Goal: Task Accomplishment & Management: Manage account settings

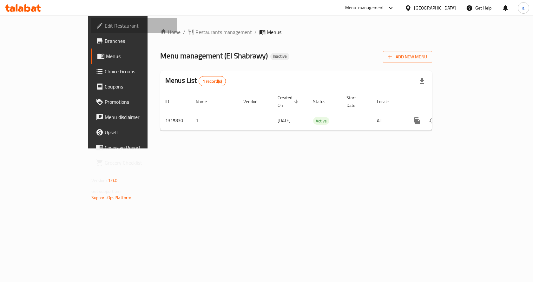
click at [105, 27] on span "Edit Restaurant" at bounding box center [139, 26] width 68 height 8
click at [105, 44] on span "Branches" at bounding box center [139, 41] width 68 height 8
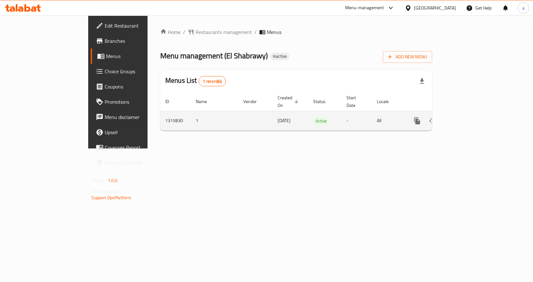
click at [470, 114] on link "enhanced table" at bounding box center [462, 120] width 15 height 15
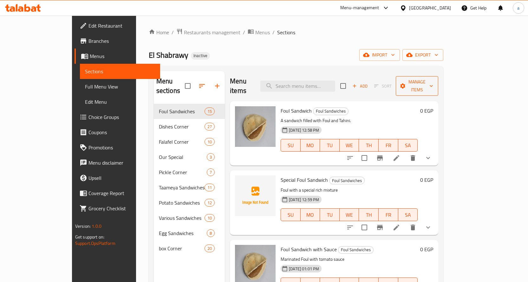
click at [433, 78] on span "Manage items" at bounding box center [417, 86] width 32 height 16
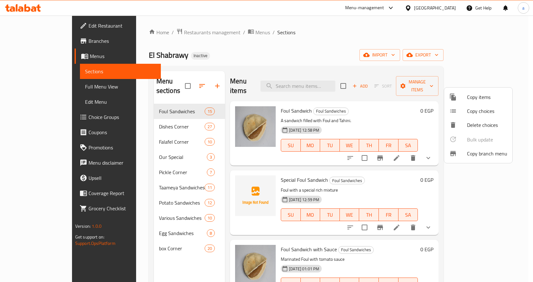
click at [473, 150] on span "Copy branch menu" at bounding box center [487, 154] width 40 height 8
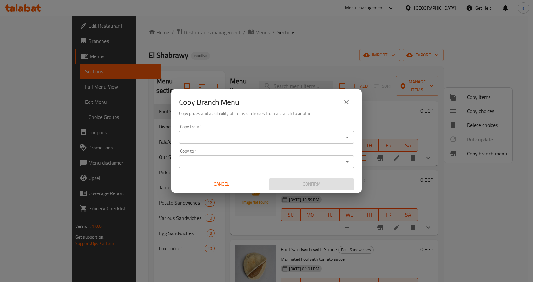
click at [281, 130] on div "Copy from   * Copy from *" at bounding box center [266, 133] width 175 height 19
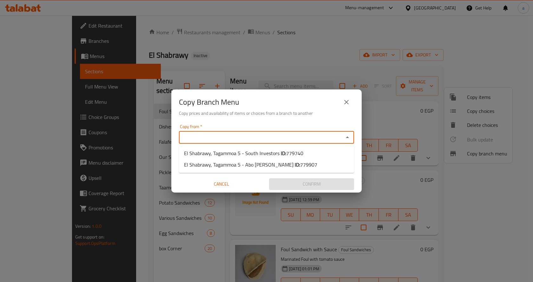
click at [275, 136] on input "Copy from   *" at bounding box center [261, 137] width 161 height 9
click at [296, 157] on span "779740" at bounding box center [294, 153] width 17 height 10
type input "El Shabrawy, Tagammoa 5 - South Investors"
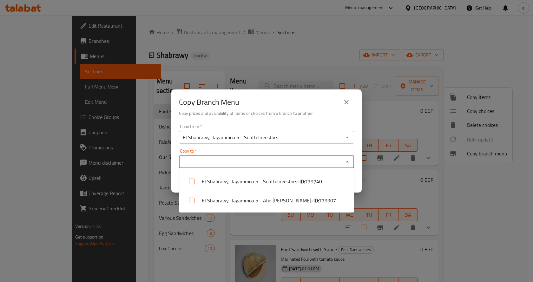
click at [307, 163] on input "Copy to   *" at bounding box center [261, 161] width 161 height 9
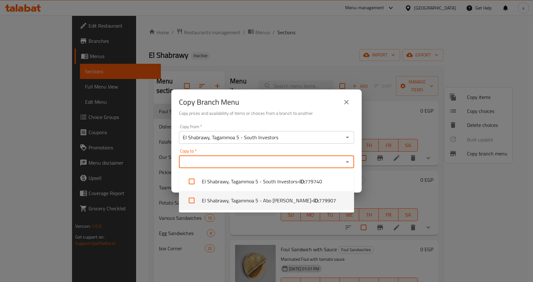
click at [311, 204] on b "- ID:" at bounding box center [315, 201] width 8 height 8
checkbox input "true"
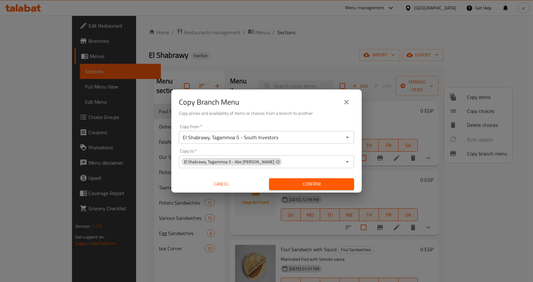
click at [356, 180] on div "Confirm" at bounding box center [311, 184] width 90 height 17
click at [345, 182] on span "Confirm" at bounding box center [311, 184] width 75 height 8
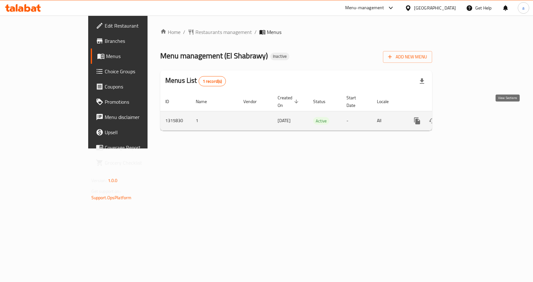
click at [470, 113] on link "enhanced table" at bounding box center [462, 120] width 15 height 15
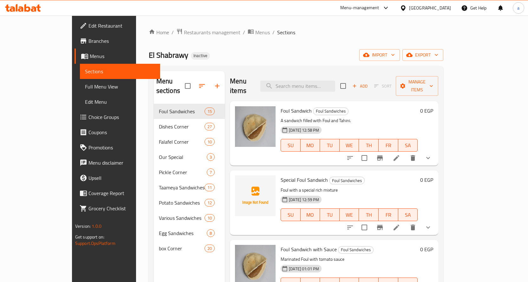
click at [85, 87] on span "Full Menu View" at bounding box center [120, 87] width 70 height 8
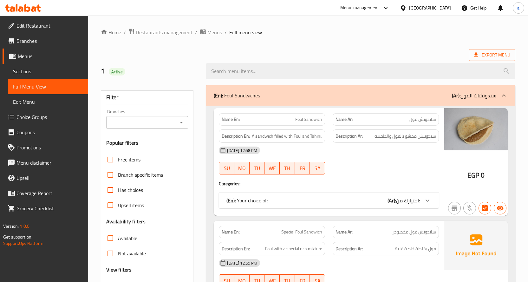
click at [141, 121] on input "Branches" at bounding box center [142, 122] width 68 height 9
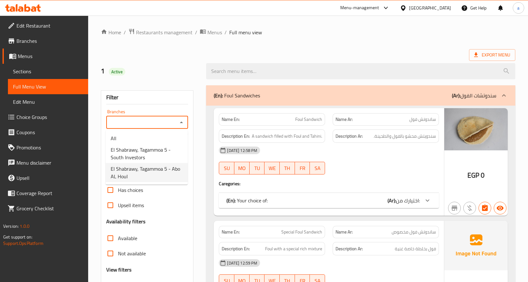
click at [162, 170] on span "El Shabrawy, Tagammoa 5 - Abo AL Houl" at bounding box center [147, 172] width 72 height 15
type input "El Shabrawy, Tagammoa 5 - Abo AL Houl"
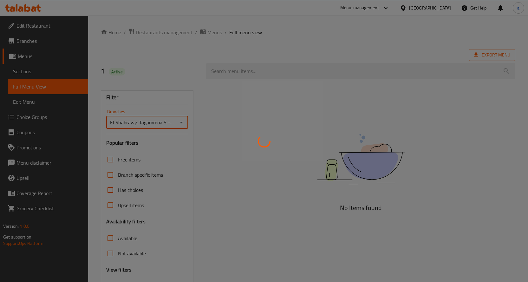
scroll to position [0, 0]
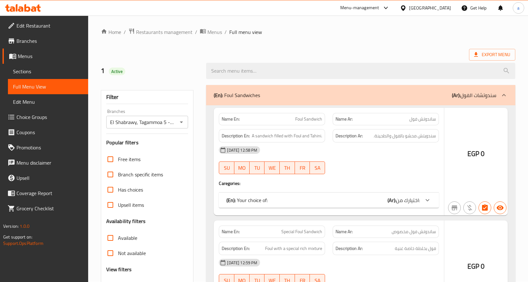
click at [143, 212] on div at bounding box center [264, 141] width 528 height 282
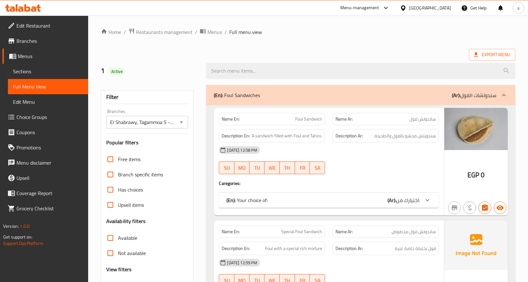
scroll to position [87, 0]
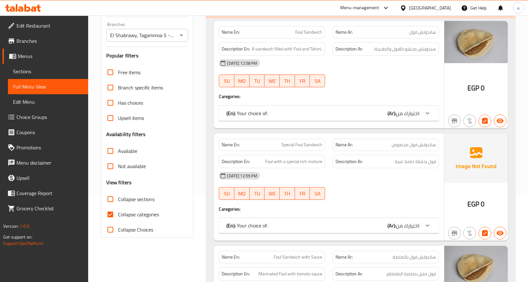
click at [108, 214] on input "Collapse categories" at bounding box center [110, 214] width 15 height 15
checkbox input "false"
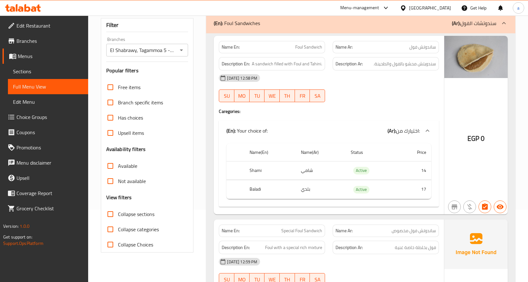
scroll to position [55, 0]
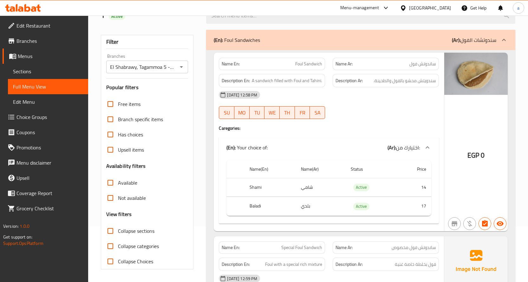
click at [176, 60] on div "Branches El Shabrawy, Tagammoa 5 - Abo AL Houl Branches" at bounding box center [147, 63] width 82 height 19
click at [171, 66] on input "El Shabrawy, Tagammoa 5 - Abo AL Houl" at bounding box center [142, 66] width 68 height 9
click at [185, 68] on icon "Open" at bounding box center [182, 67] width 8 height 8
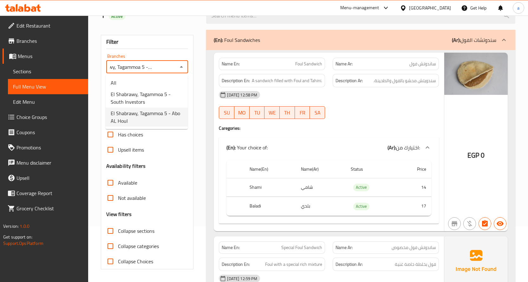
click at [185, 68] on button "Close" at bounding box center [181, 66] width 9 height 9
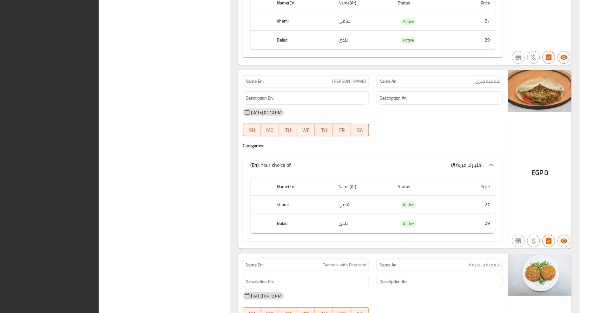
scroll to position [0, 0]
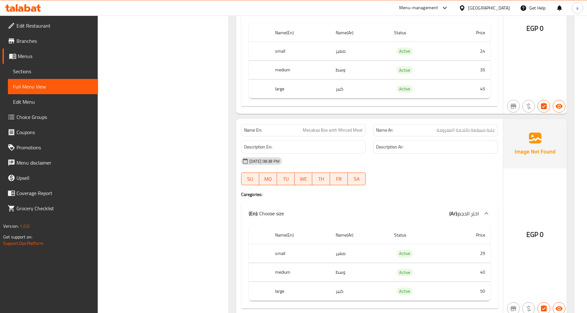
click at [48, 68] on span "Sections" at bounding box center [53, 72] width 80 height 8
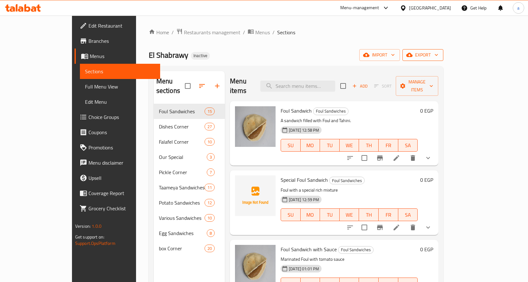
click at [438, 56] on span "export" at bounding box center [422, 55] width 31 height 8
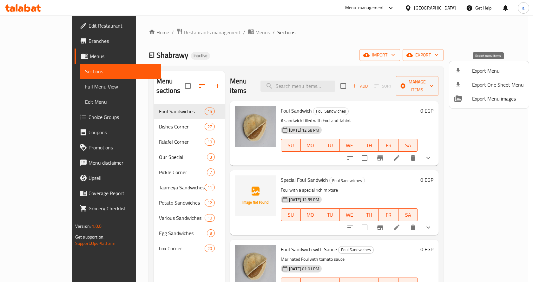
click at [485, 71] on span "Export Menu" at bounding box center [498, 71] width 52 height 8
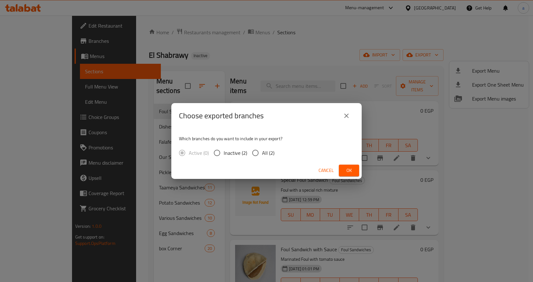
click at [259, 154] on input "All (2)" at bounding box center [255, 152] width 13 height 13
radio input "true"
click at [351, 171] on span "Ok" at bounding box center [349, 170] width 10 height 8
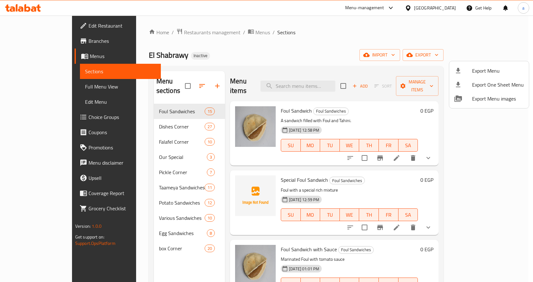
click at [43, 33] on div at bounding box center [266, 141] width 533 height 282
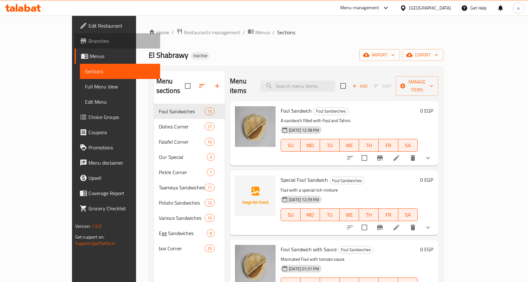
click at [88, 39] on span "Branches" at bounding box center [121, 41] width 67 height 8
